Goal: Transaction & Acquisition: Book appointment/travel/reservation

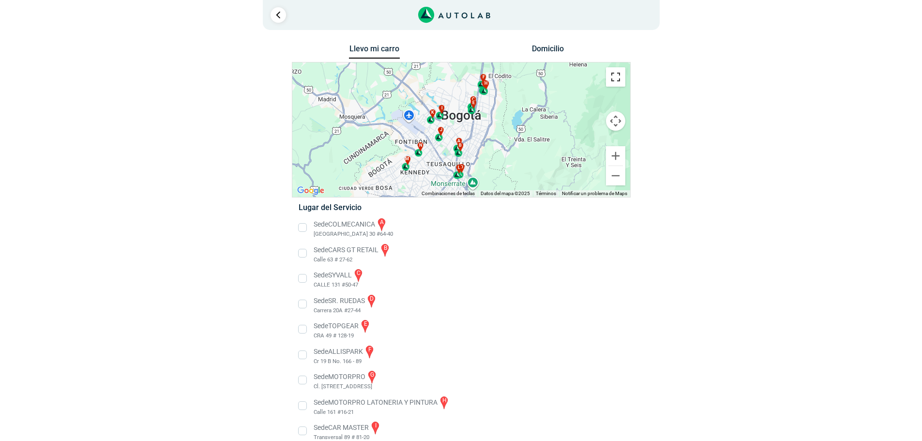
click at [618, 80] on button "Cambiar a la vista en pantalla completa" at bounding box center [615, 76] width 19 height 19
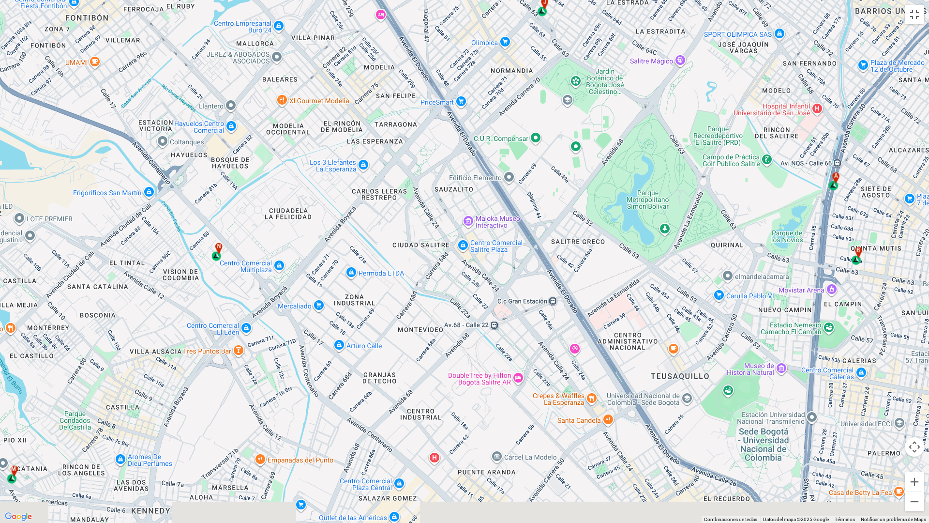
drag, startPoint x: 342, startPoint y: 361, endPoint x: 456, endPoint y: 279, distance: 140.5
click at [456, 279] on div "a b c d e f g" at bounding box center [464, 261] width 929 height 523
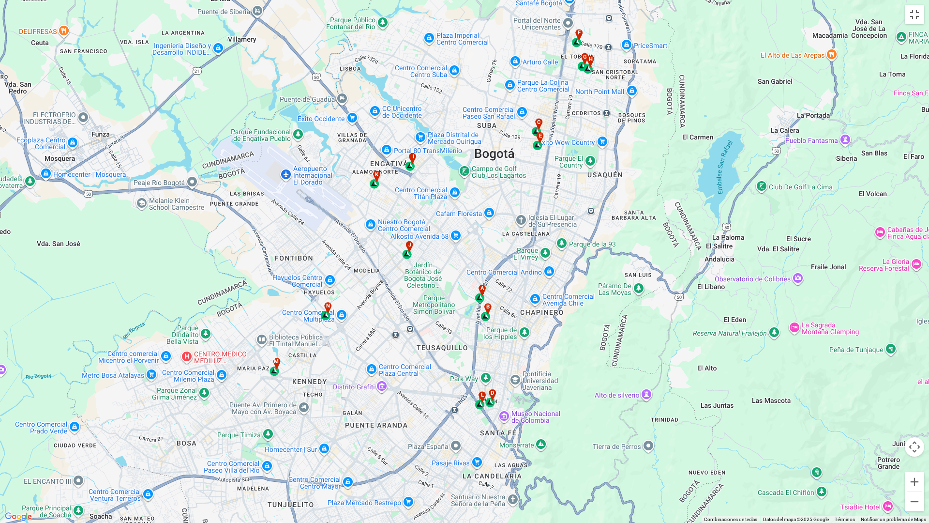
drag, startPoint x: 485, startPoint y: 295, endPoint x: 505, endPoint y: 279, distance: 25.9
click at [505, 279] on div "a b c d e f g" at bounding box center [464, 261] width 929 height 523
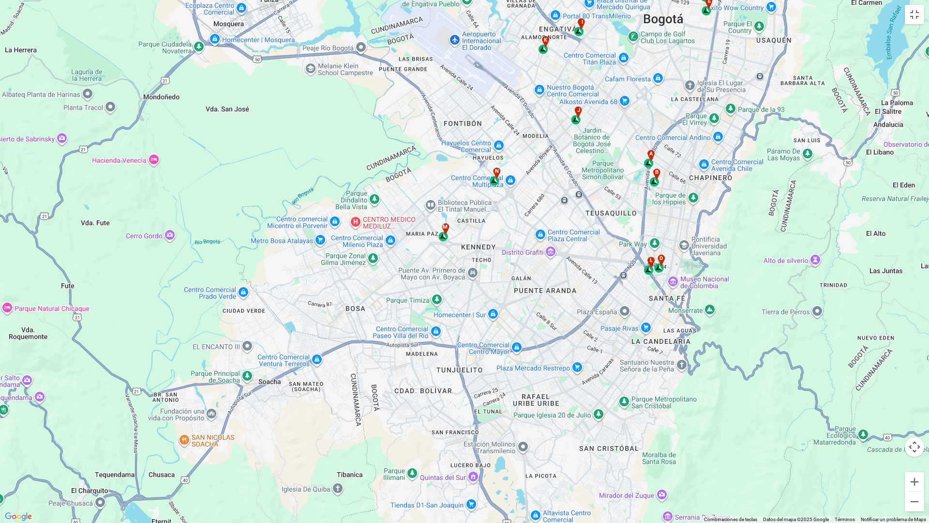
drag, startPoint x: 667, startPoint y: 245, endPoint x: 535, endPoint y: 266, distance: 133.3
click at [535, 266] on div "a b c d e f g" at bounding box center [464, 261] width 929 height 523
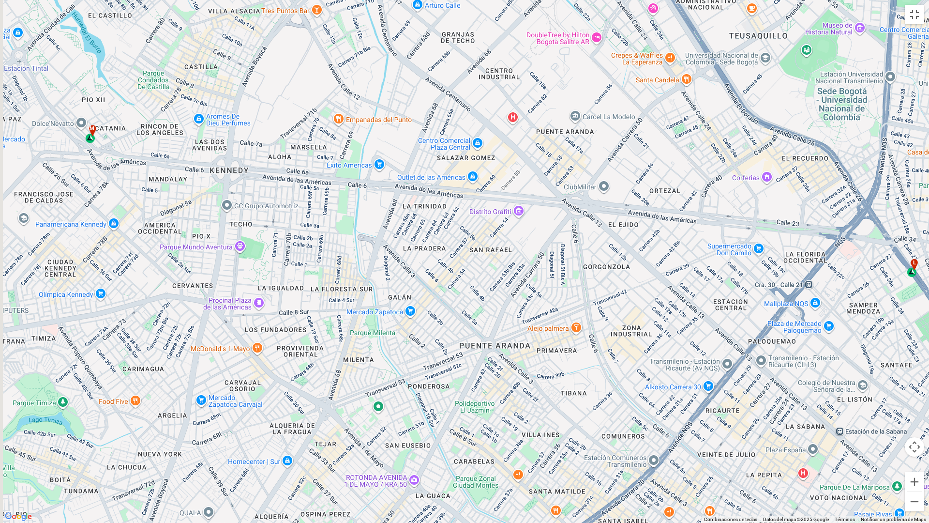
drag, startPoint x: 344, startPoint y: 348, endPoint x: 503, endPoint y: 283, distance: 171.7
click at [503, 283] on div "a b c d e f g" at bounding box center [464, 261] width 929 height 523
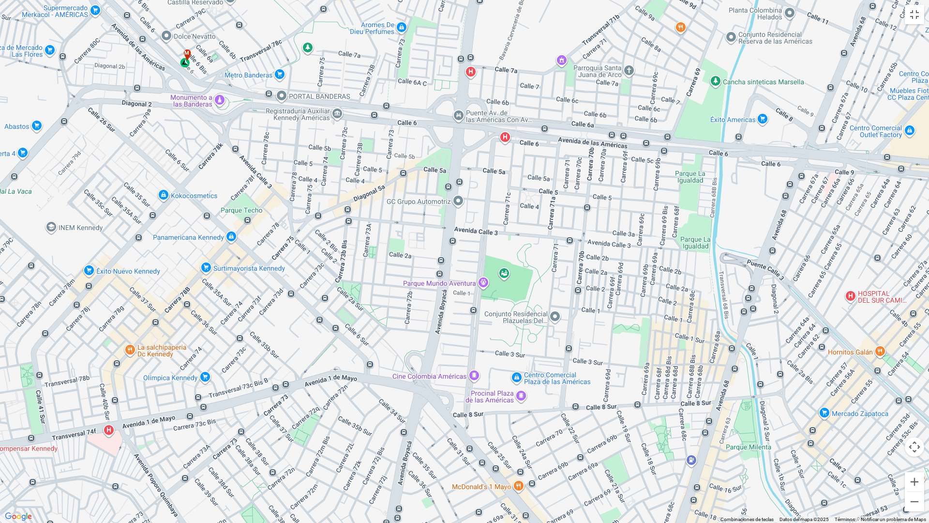
drag, startPoint x: 246, startPoint y: 153, endPoint x: 280, endPoint y: 160, distance: 34.5
click at [394, 160] on div "a b c d e f g" at bounding box center [464, 261] width 929 height 523
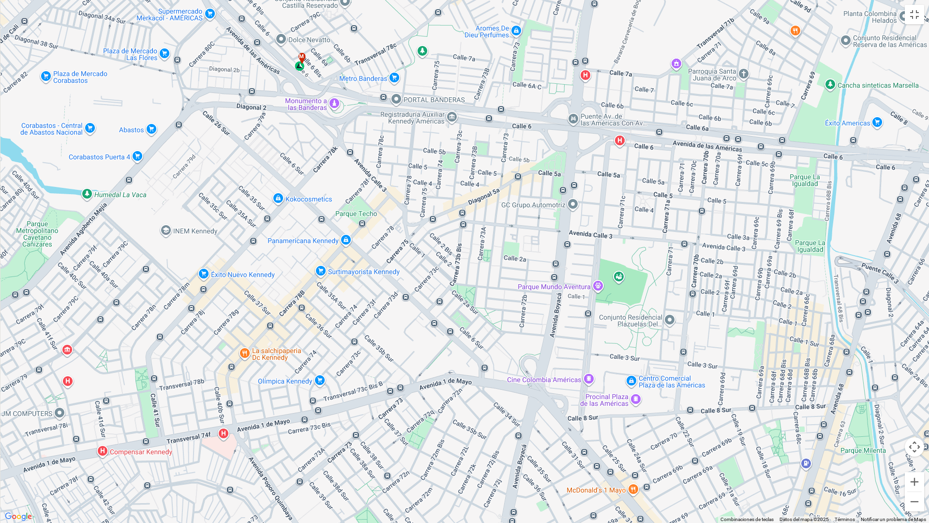
drag, startPoint x: 224, startPoint y: 160, endPoint x: 304, endPoint y: 162, distance: 79.4
click at [304, 162] on div "a b c d e f g" at bounding box center [464, 261] width 929 height 523
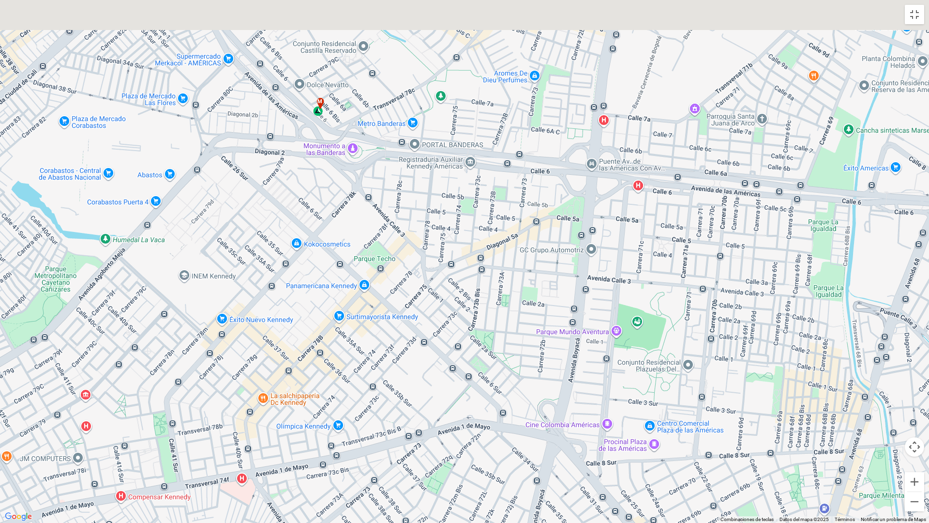
drag, startPoint x: 275, startPoint y: 88, endPoint x: 333, endPoint y: 196, distance: 122.4
click at [329, 195] on div "a b c d e f g" at bounding box center [464, 261] width 929 height 523
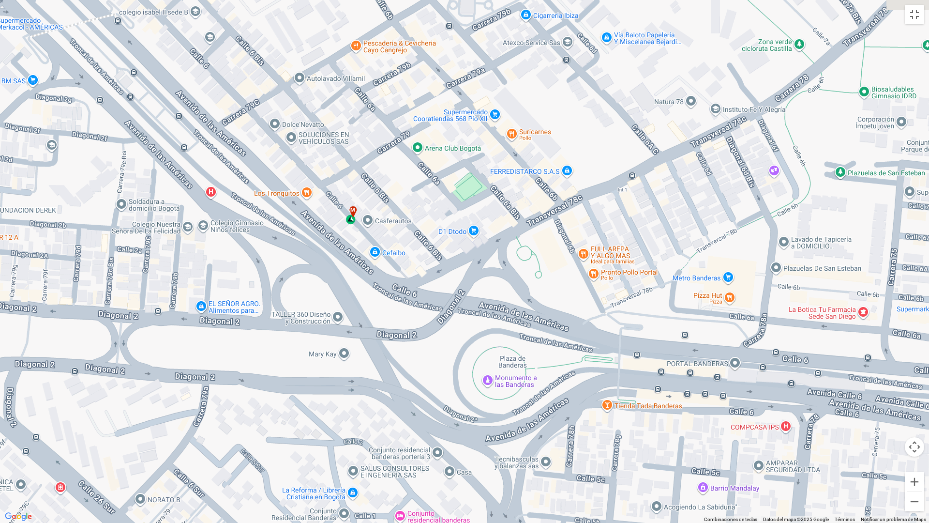
drag, startPoint x: 647, startPoint y: 322, endPoint x: 549, endPoint y: 319, distance: 97.8
click at [549, 319] on div "a b c d e f g" at bounding box center [464, 261] width 929 height 523
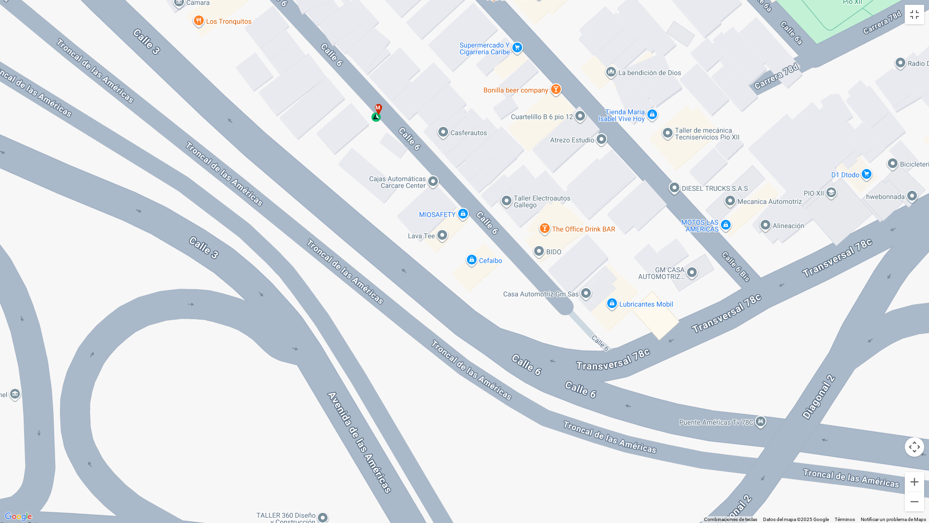
click at [385, 120] on div "a b c d e f g" at bounding box center [464, 261] width 929 height 523
click at [377, 118] on div "m" at bounding box center [376, 113] width 11 height 18
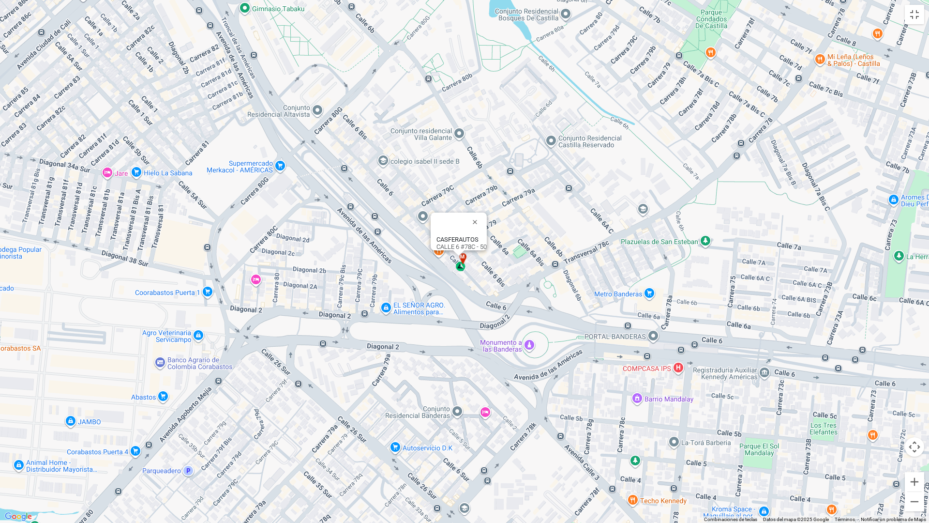
click at [452, 236] on b "CASFERAUTOS" at bounding box center [458, 239] width 42 height 7
drag, startPoint x: 466, startPoint y: 241, endPoint x: 484, endPoint y: 241, distance: 17.9
click at [484, 241] on div "CASFERAUTOS CALLE 6 #78C - 50" at bounding box center [462, 243] width 50 height 15
copy div "CALLE 6 #78C - 50"
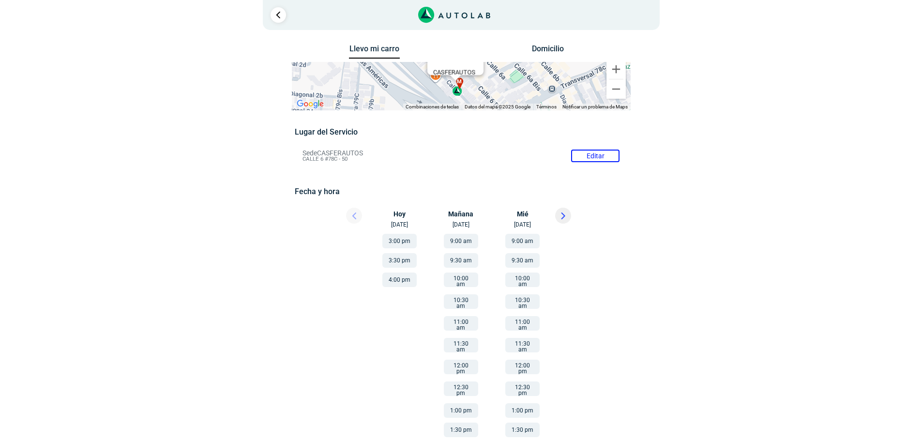
click at [562, 209] on button at bounding box center [563, 216] width 16 height 16
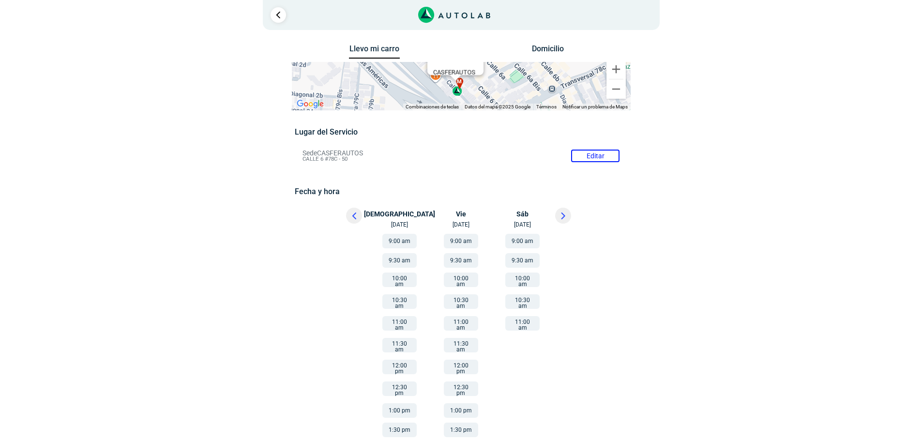
click at [525, 319] on button "11:00 am" at bounding box center [522, 323] width 34 height 15
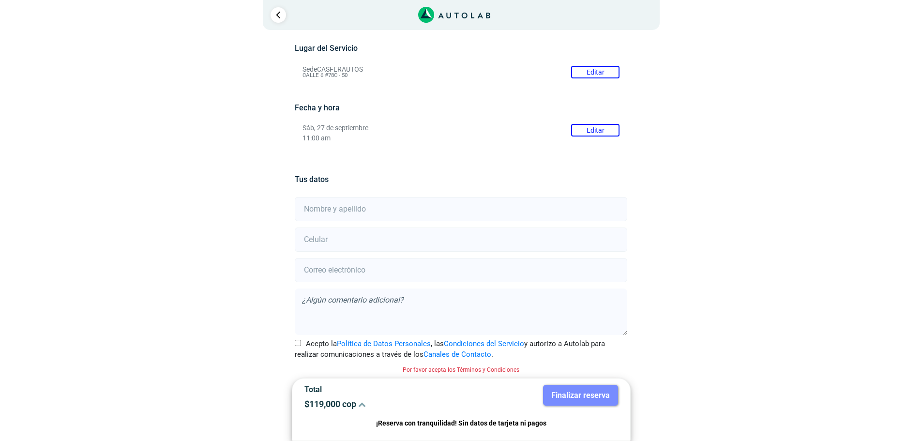
scroll to position [85, 0]
click at [362, 205] on input "text" at bounding box center [461, 208] width 333 height 24
type input "[PERSON_NAME]"
type input "3227565220"
click at [384, 269] on input "email" at bounding box center [461, 269] width 333 height 24
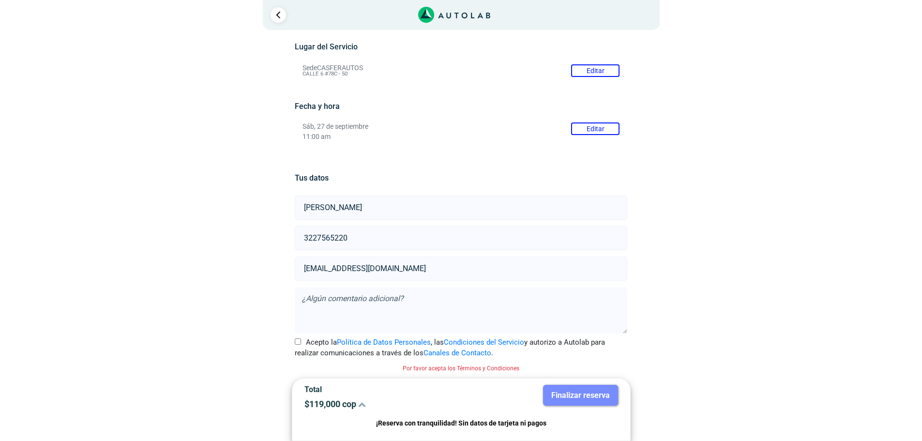
type input "[EMAIL_ADDRESS][DOMAIN_NAME]"
click at [296, 343] on input "Acepto la Política de Datos Personales , las Condiciones del Servicio y autoriz…" at bounding box center [298, 341] width 6 height 6
checkbox input "true"
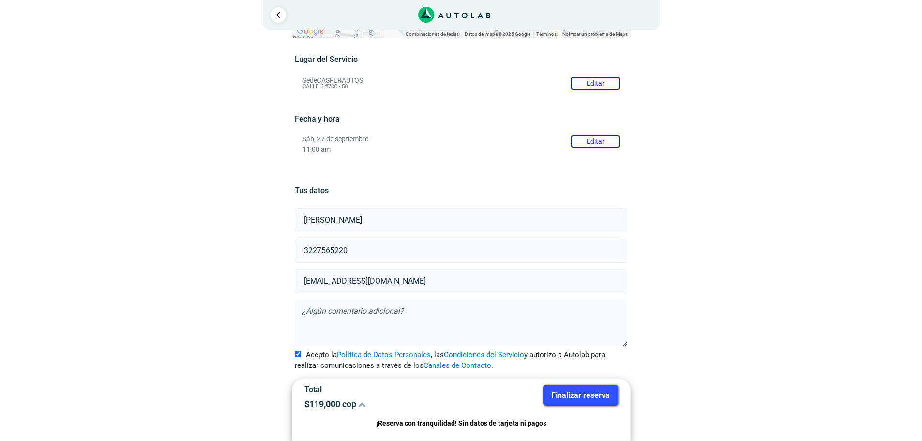
scroll to position [73, 0]
click at [573, 397] on button "Finalizar reserva" at bounding box center [580, 395] width 75 height 21
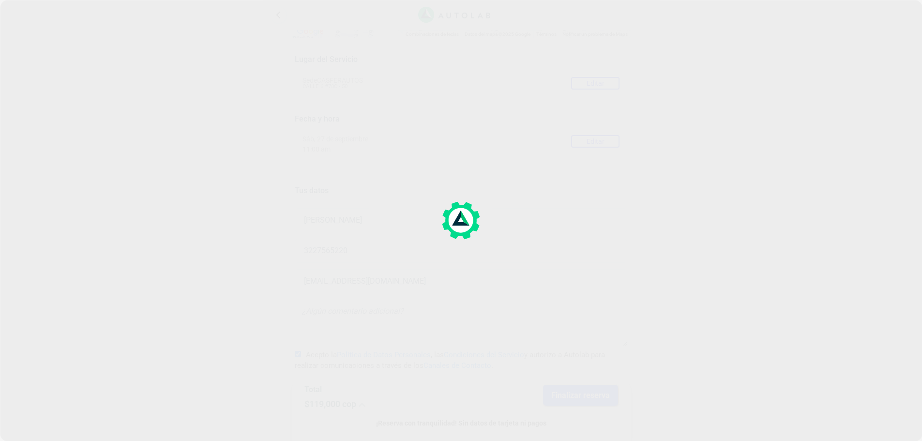
scroll to position [0, 0]
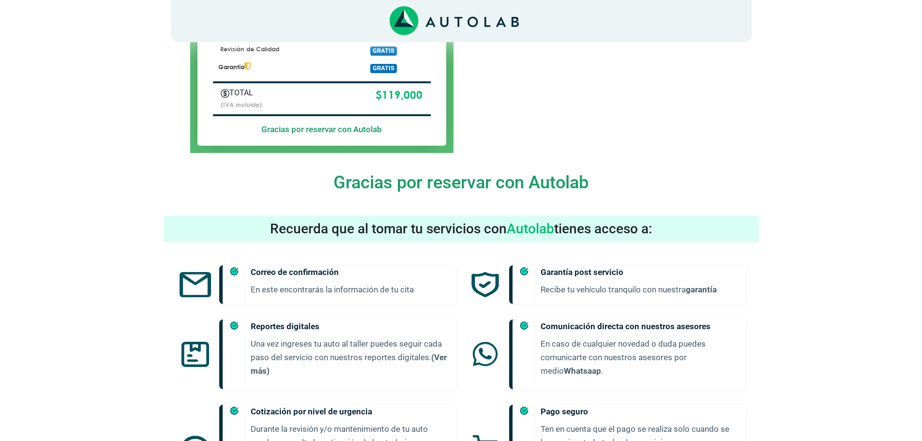
scroll to position [339, 0]
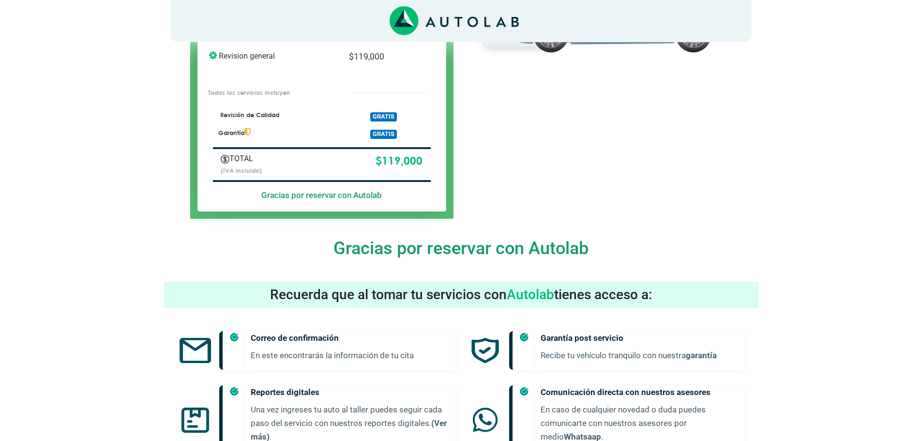
scroll to position [242, 0]
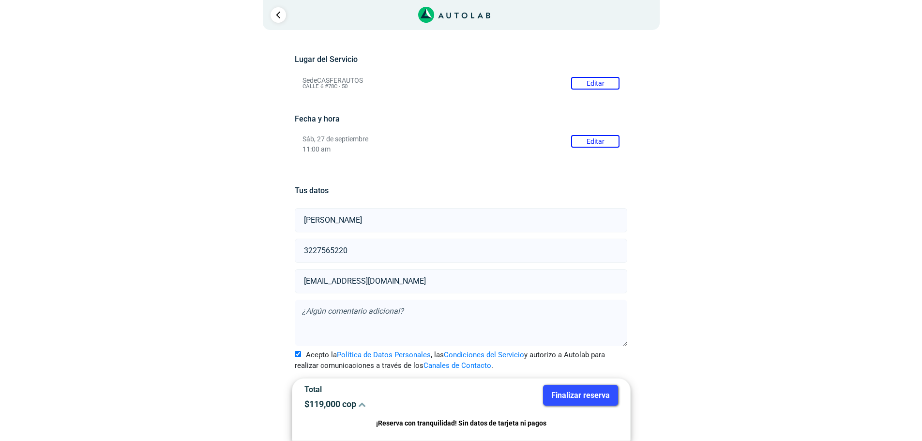
scroll to position [73, 0]
